Goal: Download file/media

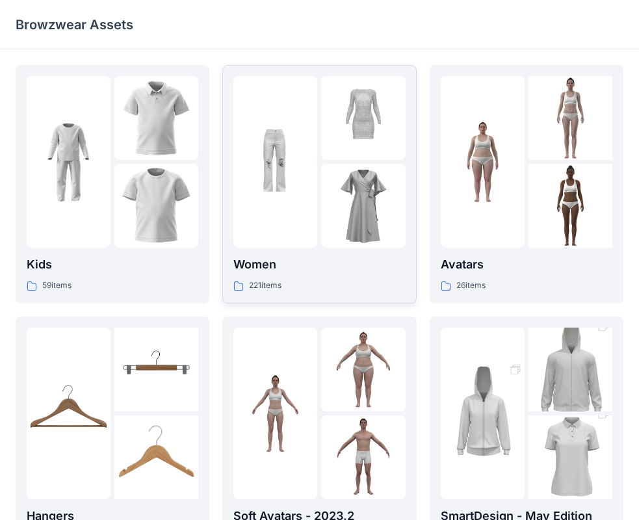
click at [288, 271] on p "Women" at bounding box center [319, 265] width 172 height 18
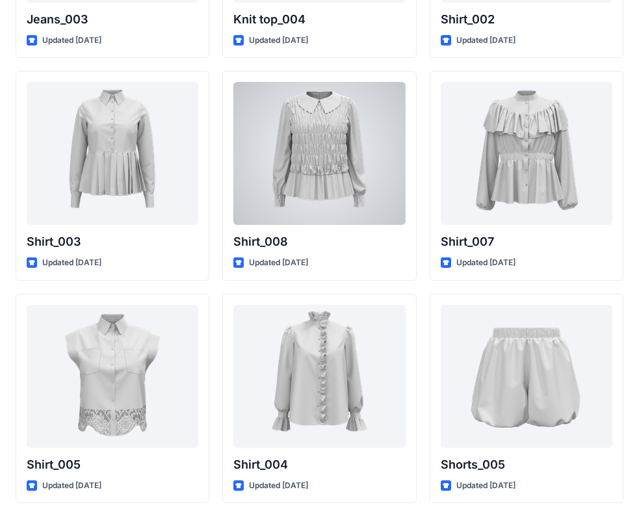
scroll to position [5832, 0]
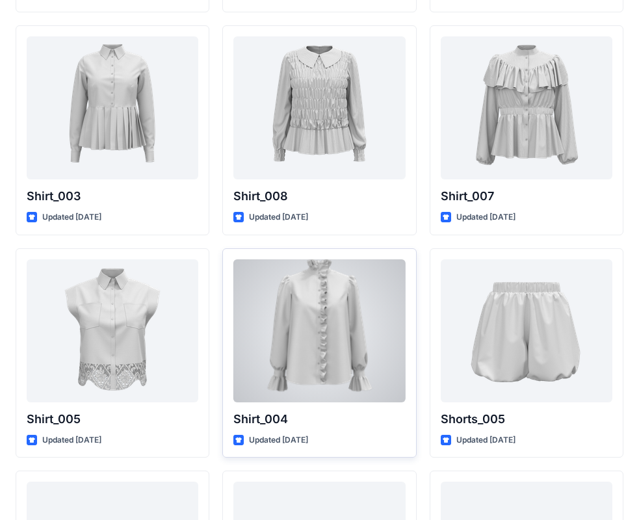
click at [267, 431] on div "Shirt_004 Updated [DATE]" at bounding box center [319, 353] width 194 height 210
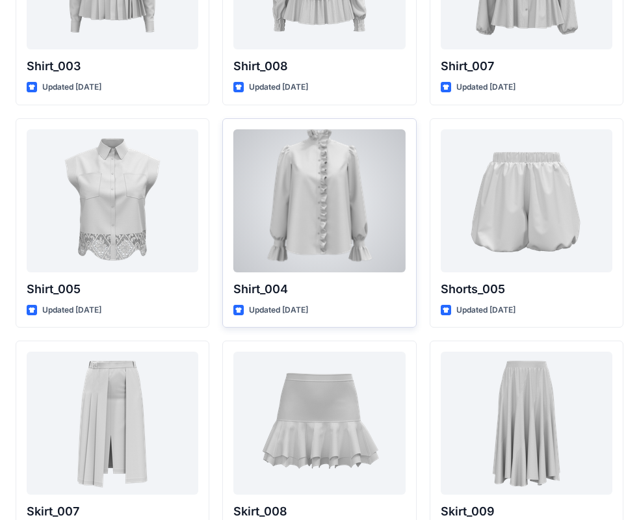
click at [298, 251] on div at bounding box center [319, 200] width 172 height 143
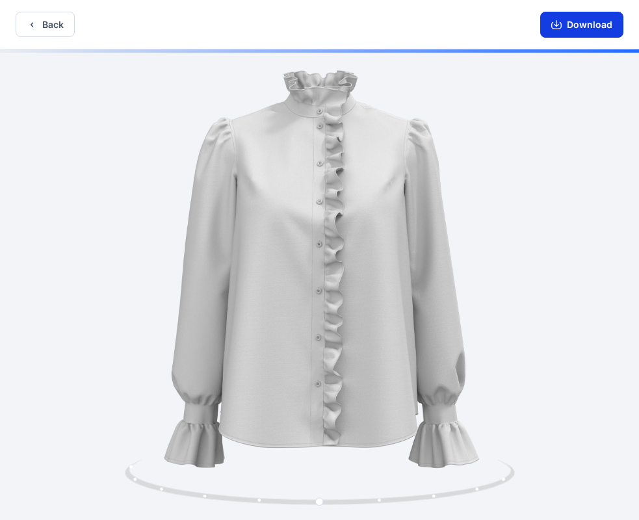
click at [578, 23] on button "Download" at bounding box center [581, 25] width 83 height 26
